Goal: Transaction & Acquisition: Obtain resource

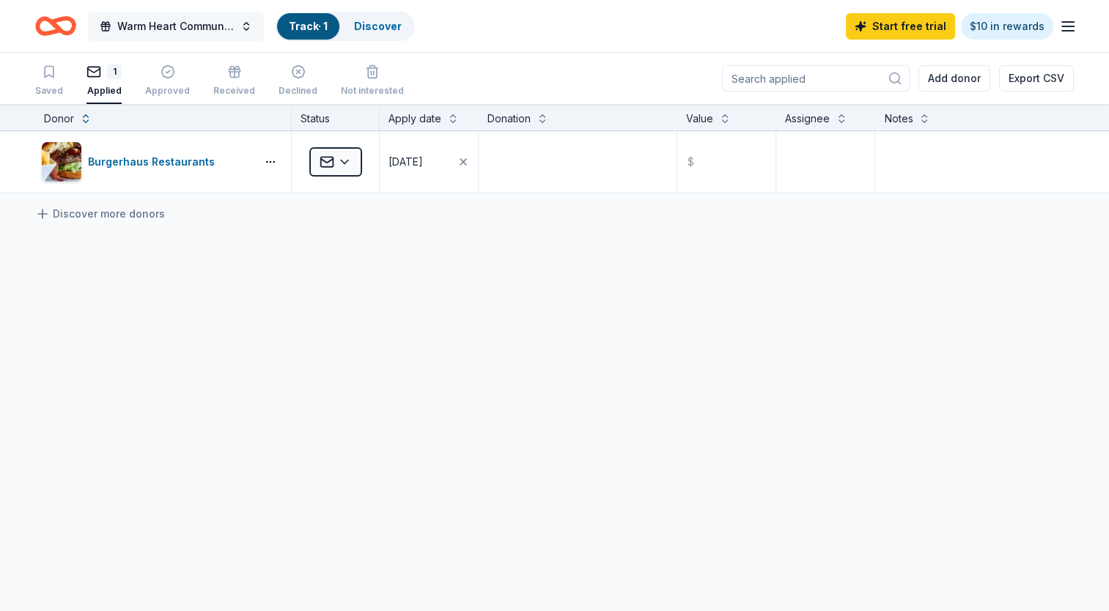
click at [216, 24] on span "Warm Heart Community Meals" at bounding box center [175, 27] width 117 height 18
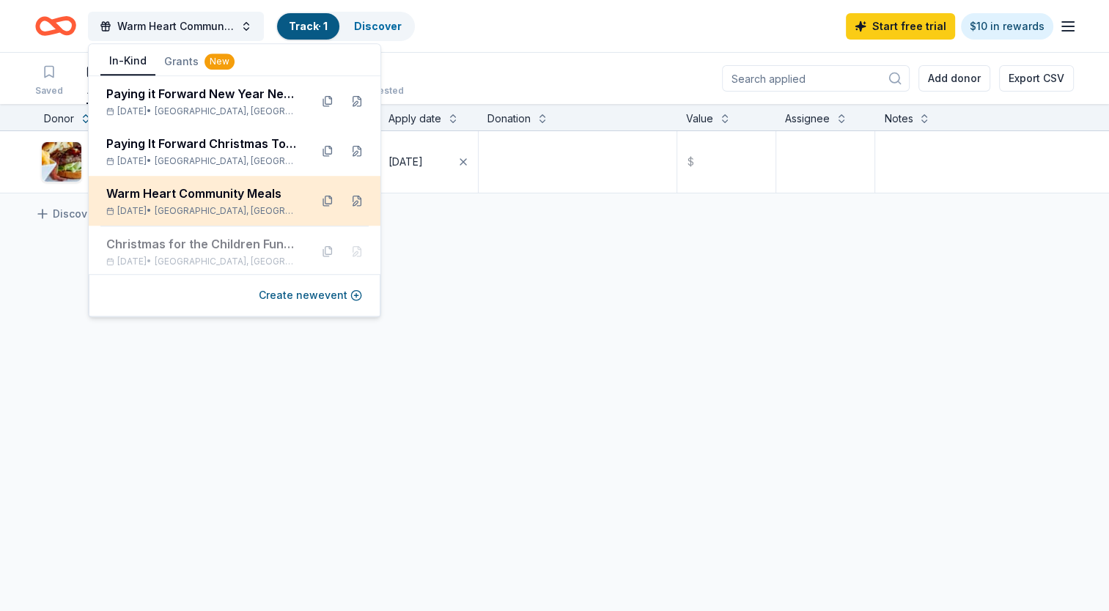
click at [242, 204] on div "Warm Heart Community Meals [DATE] • [GEOGRAPHIC_DATA], IN" at bounding box center [202, 201] width 192 height 32
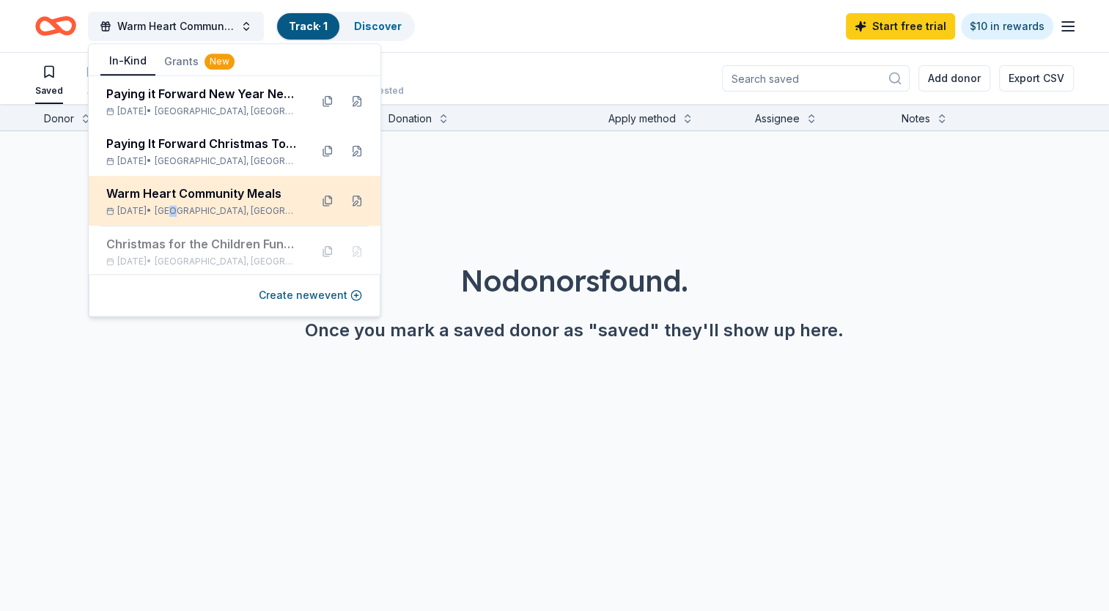
drag, startPoint x: 242, startPoint y: 204, endPoint x: 200, endPoint y: 207, distance: 41.9
click at [200, 207] on span "[GEOGRAPHIC_DATA], [GEOGRAPHIC_DATA]" at bounding box center [227, 211] width 144 height 12
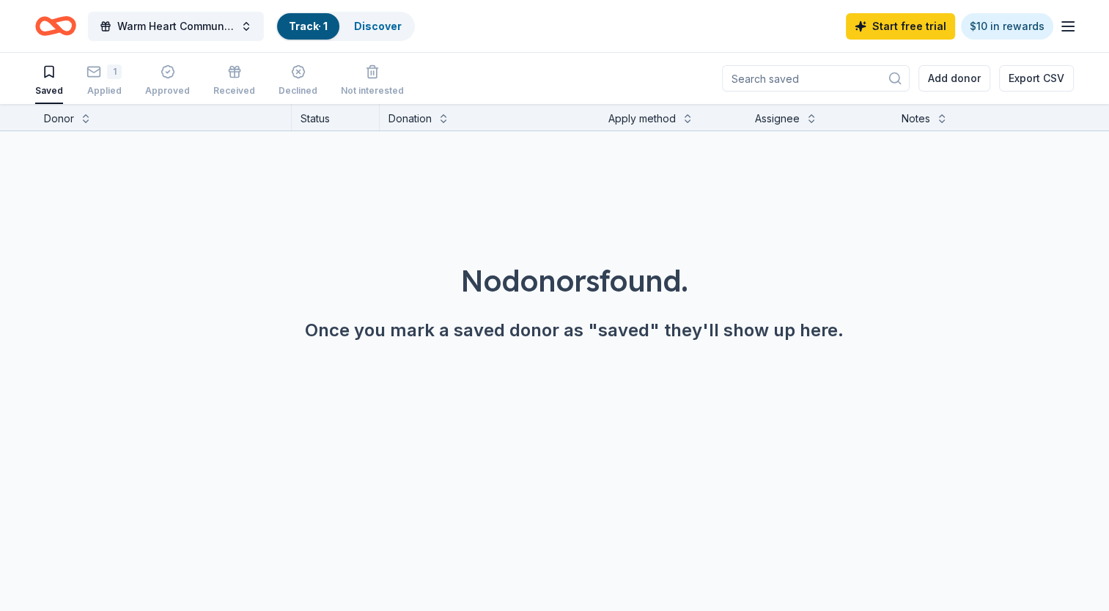
click at [483, 180] on div "No donors found. Once you mark a saved donor as "saved" they'll show up here." at bounding box center [574, 260] width 1109 height 258
click at [51, 28] on icon "Home" at bounding box center [55, 26] width 41 height 34
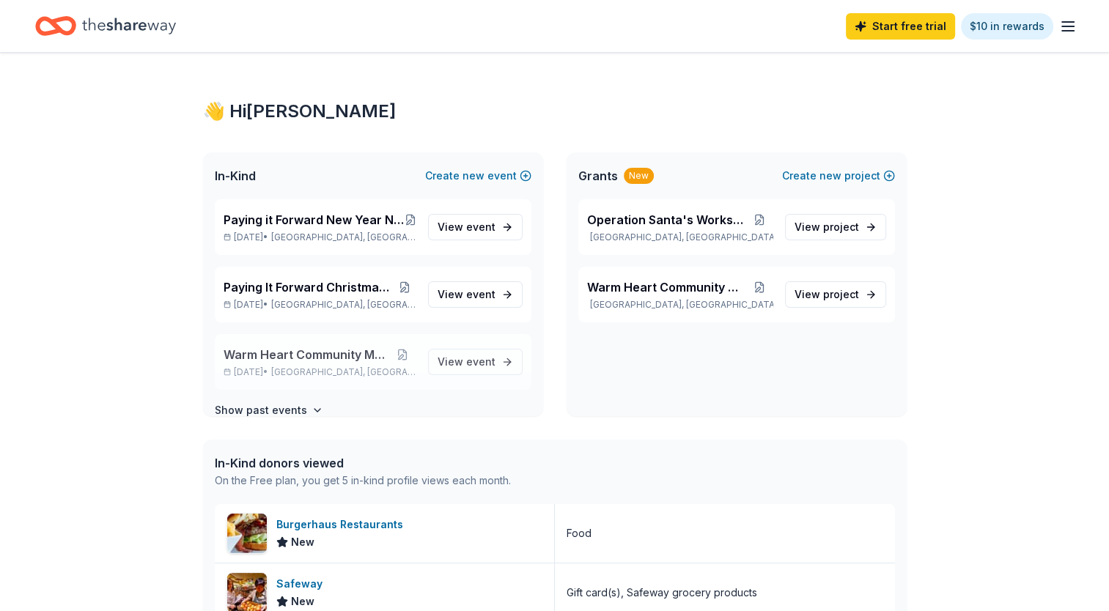
click at [325, 356] on span "Warm Heart Community Meals" at bounding box center [305, 355] width 165 height 18
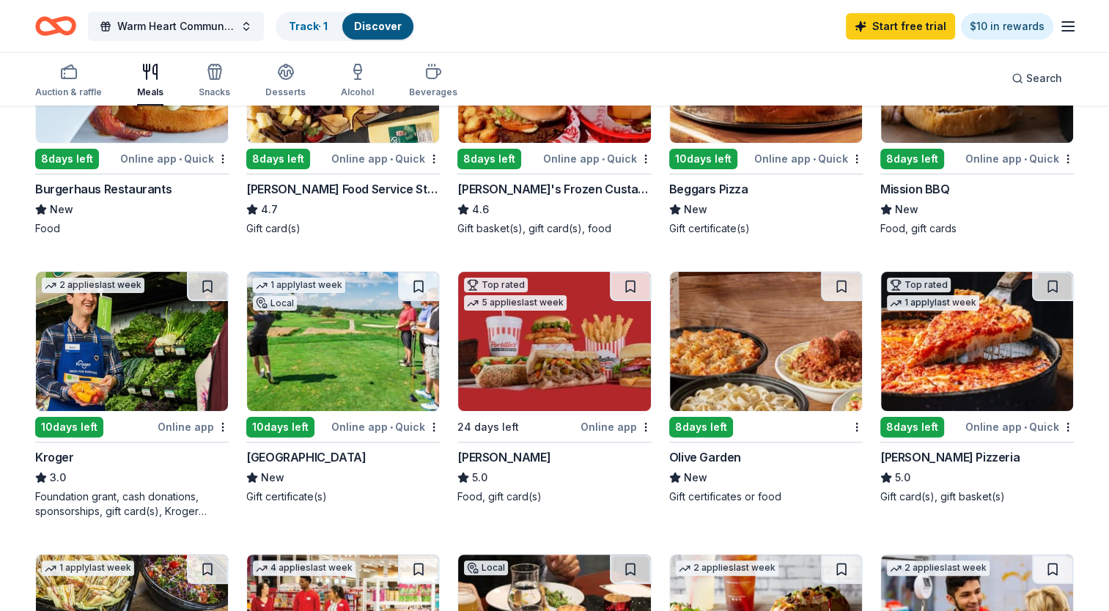
scroll to position [248, 0]
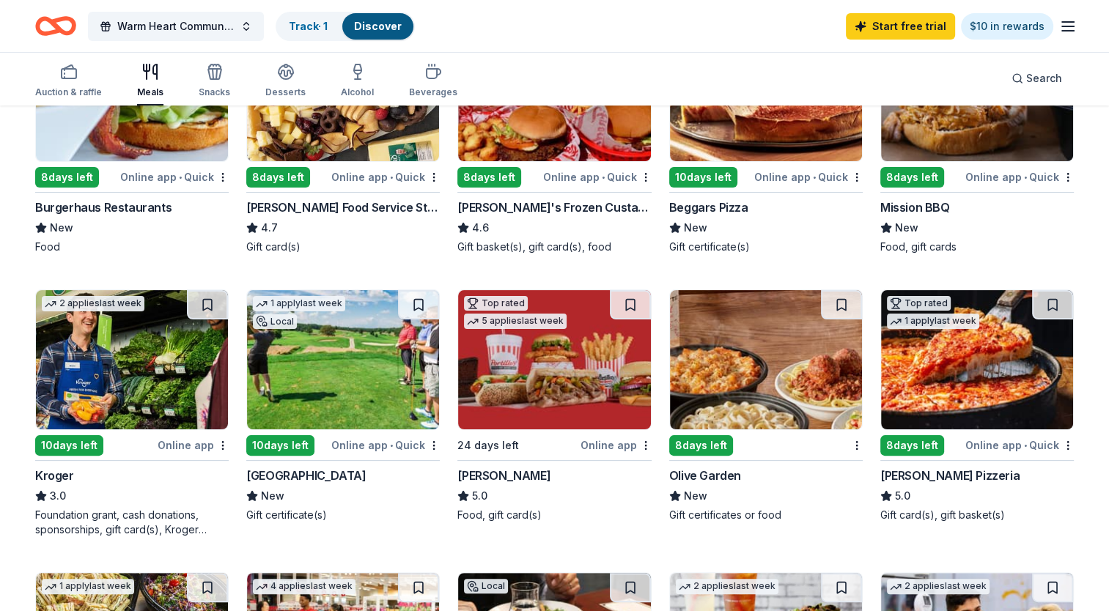
click at [554, 404] on img at bounding box center [554, 359] width 192 height 139
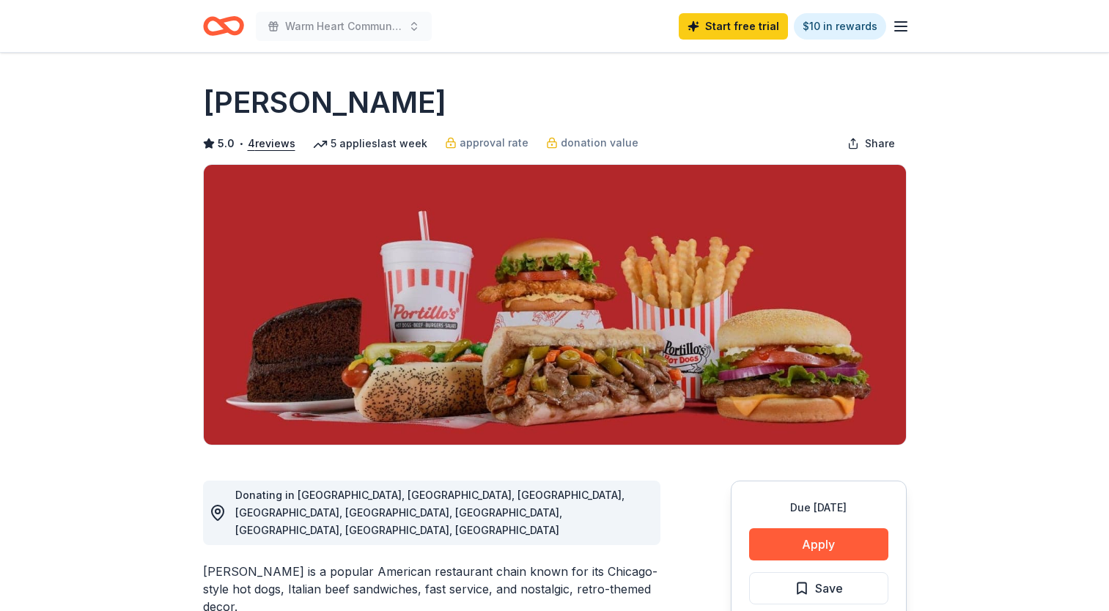
click at [554, 404] on img at bounding box center [555, 305] width 702 height 280
click at [834, 544] on button "Apply" at bounding box center [818, 544] width 139 height 32
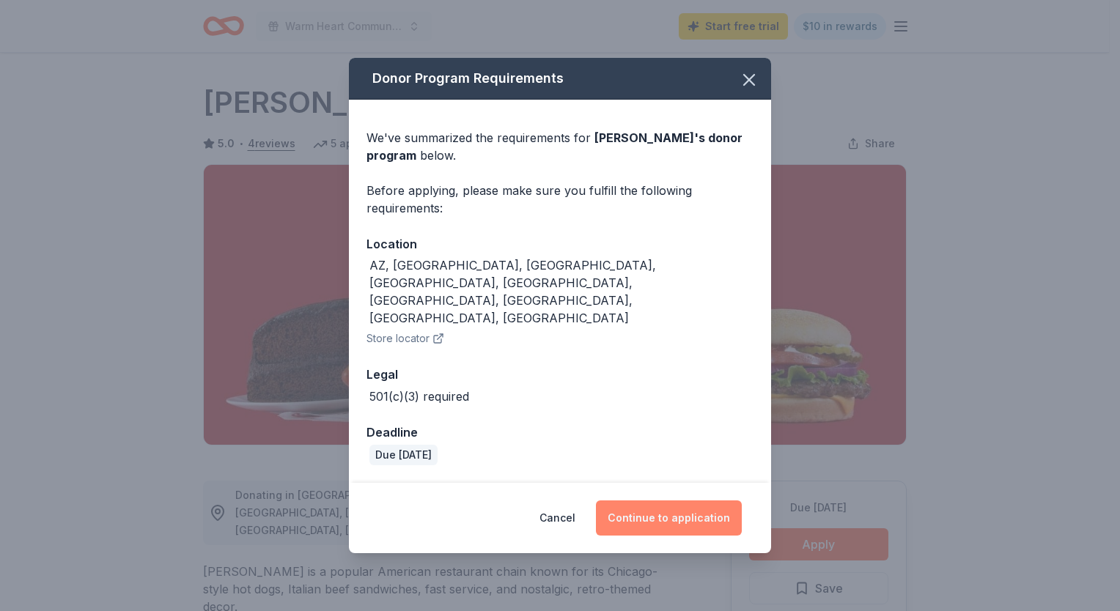
click at [671, 500] on button "Continue to application" at bounding box center [669, 517] width 146 height 35
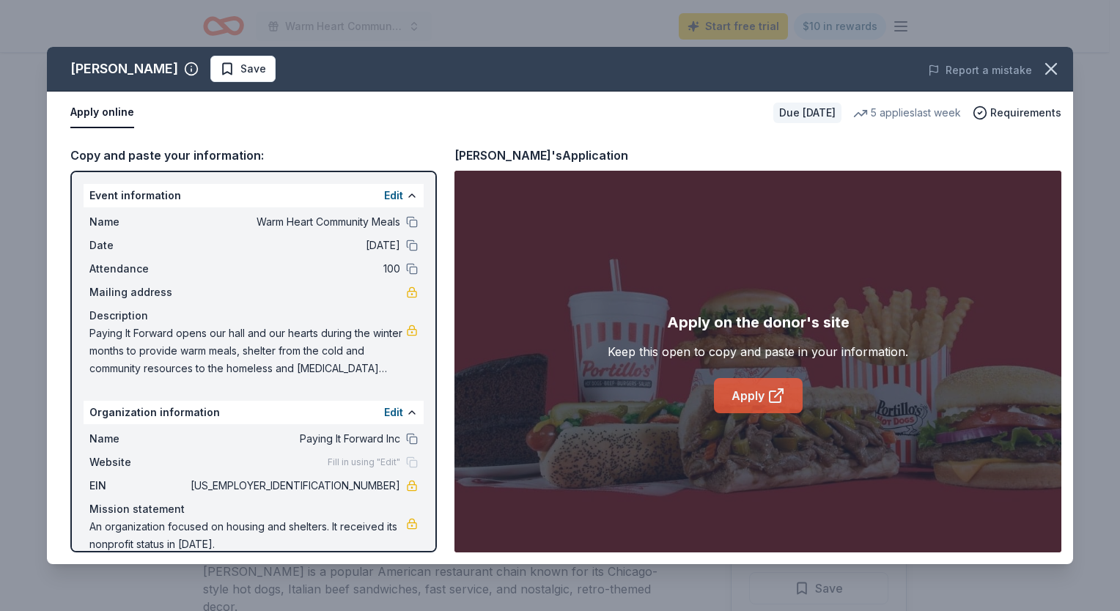
click at [756, 395] on link "Apply" at bounding box center [758, 395] width 89 height 35
